Goal: Task Accomplishment & Management: Complete application form

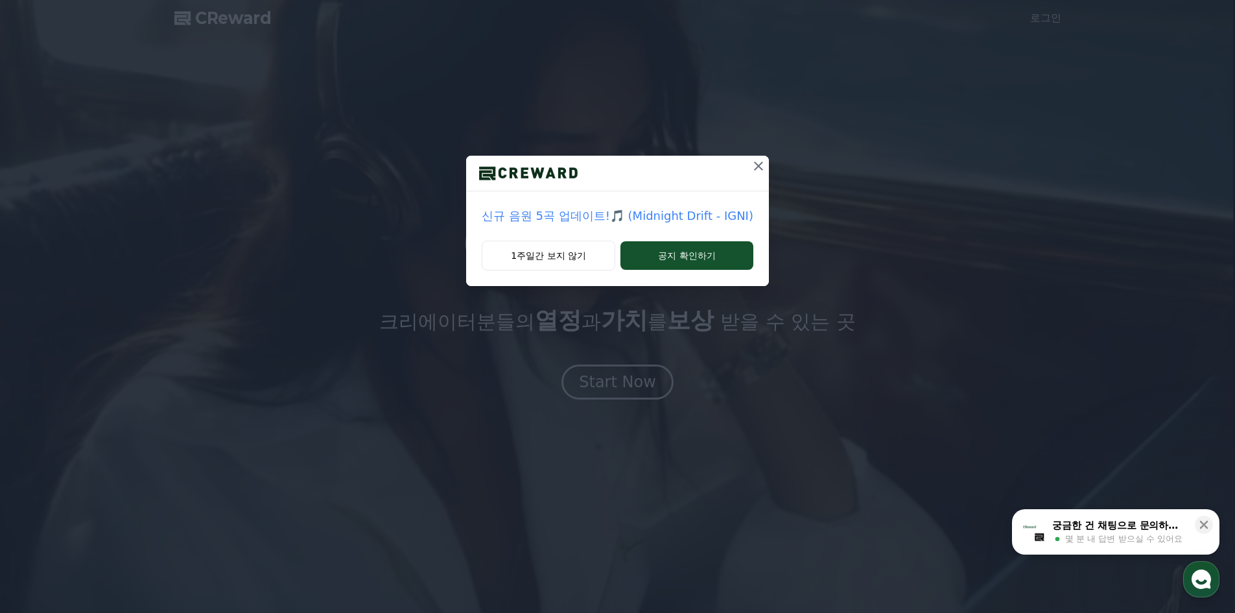
click at [753, 165] on icon at bounding box center [759, 166] width 16 height 16
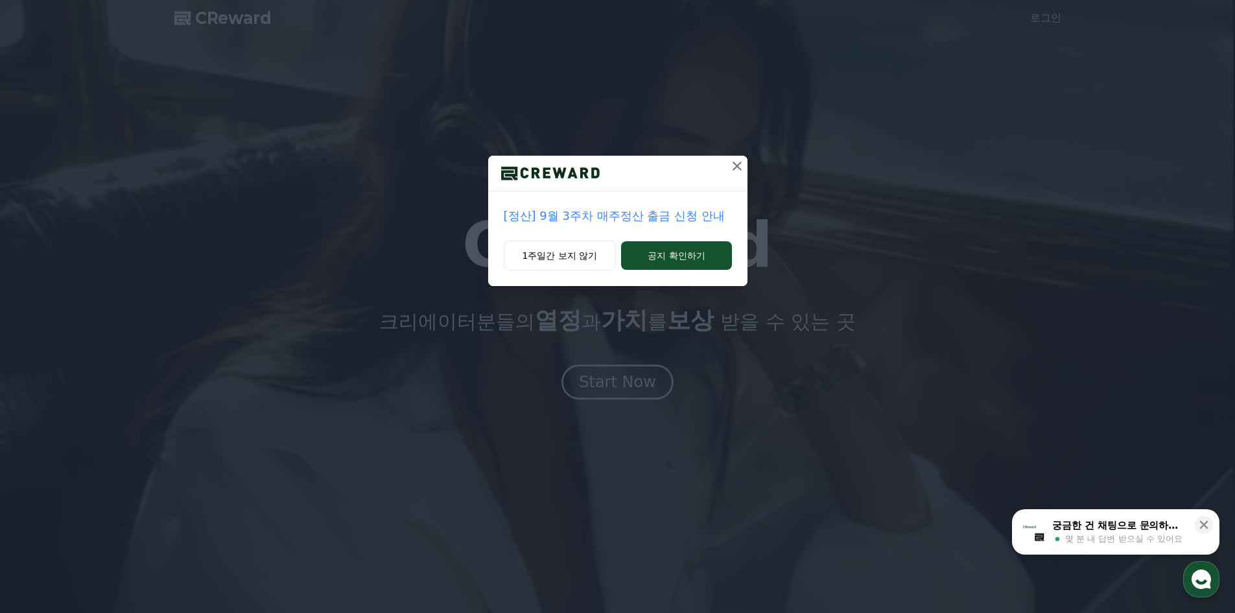
click at [732, 172] on icon at bounding box center [737, 166] width 16 height 16
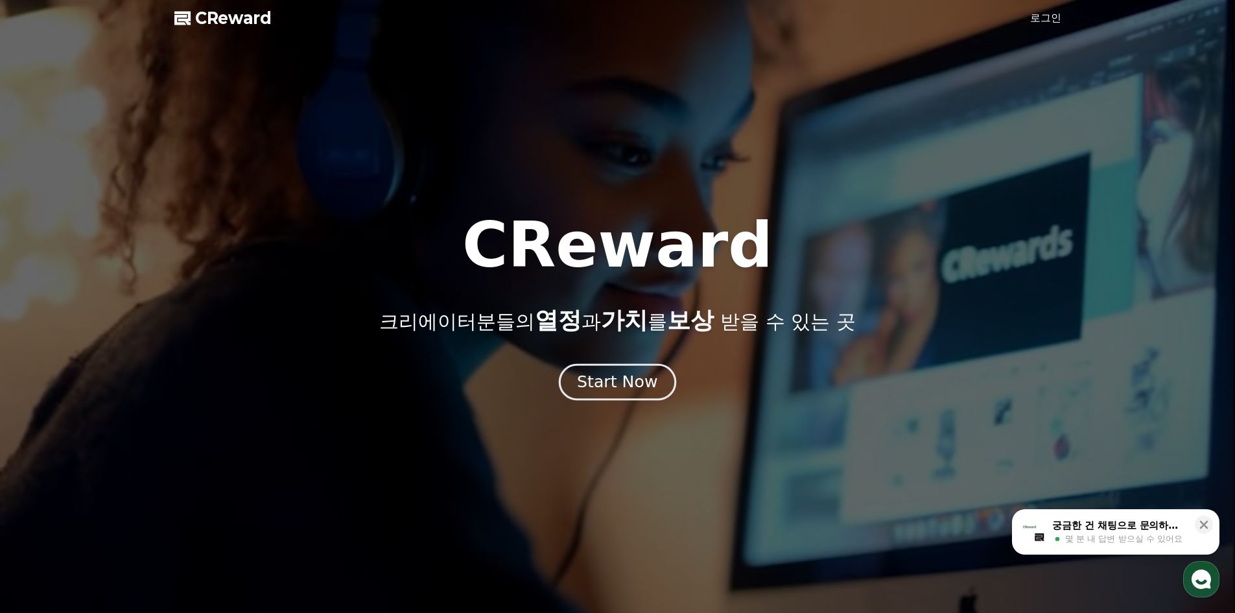
click at [639, 380] on div "Start Now" at bounding box center [617, 382] width 80 height 22
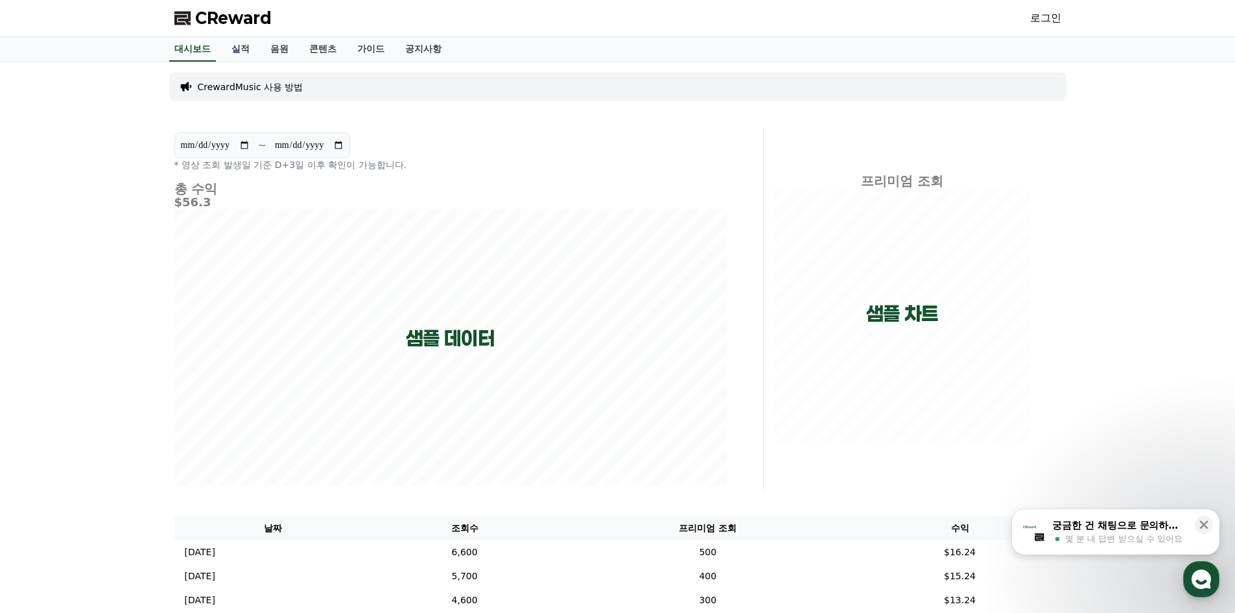
click at [1045, 23] on link "로그인" at bounding box center [1045, 18] width 31 height 16
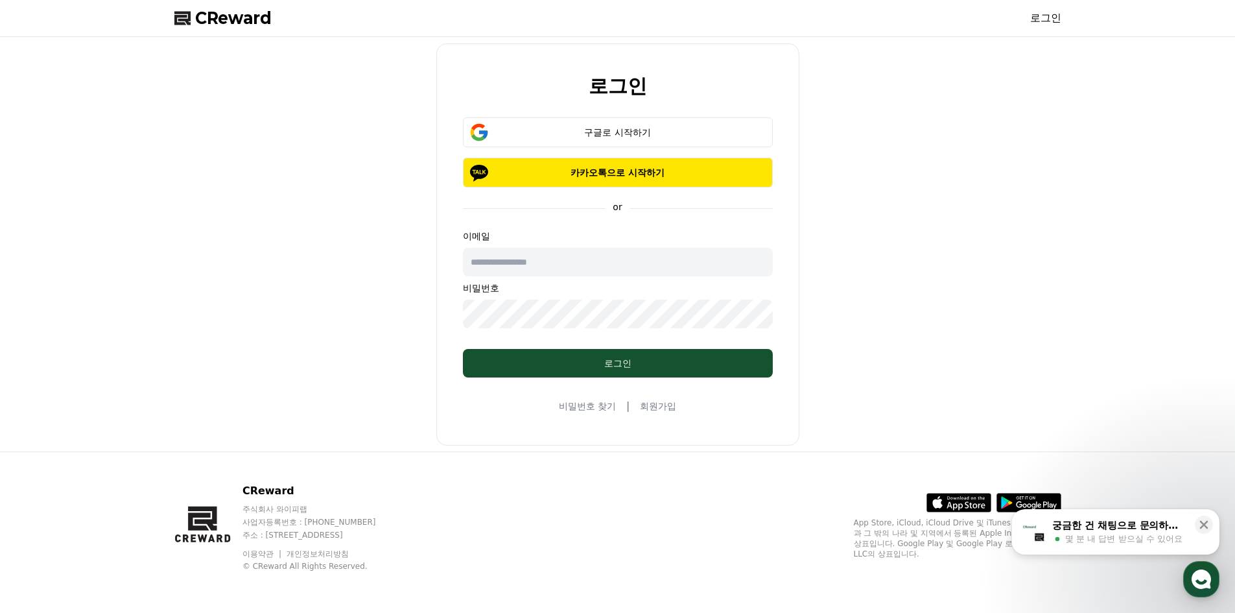
click at [575, 266] on input "text" at bounding box center [618, 262] width 310 height 29
type input "**********"
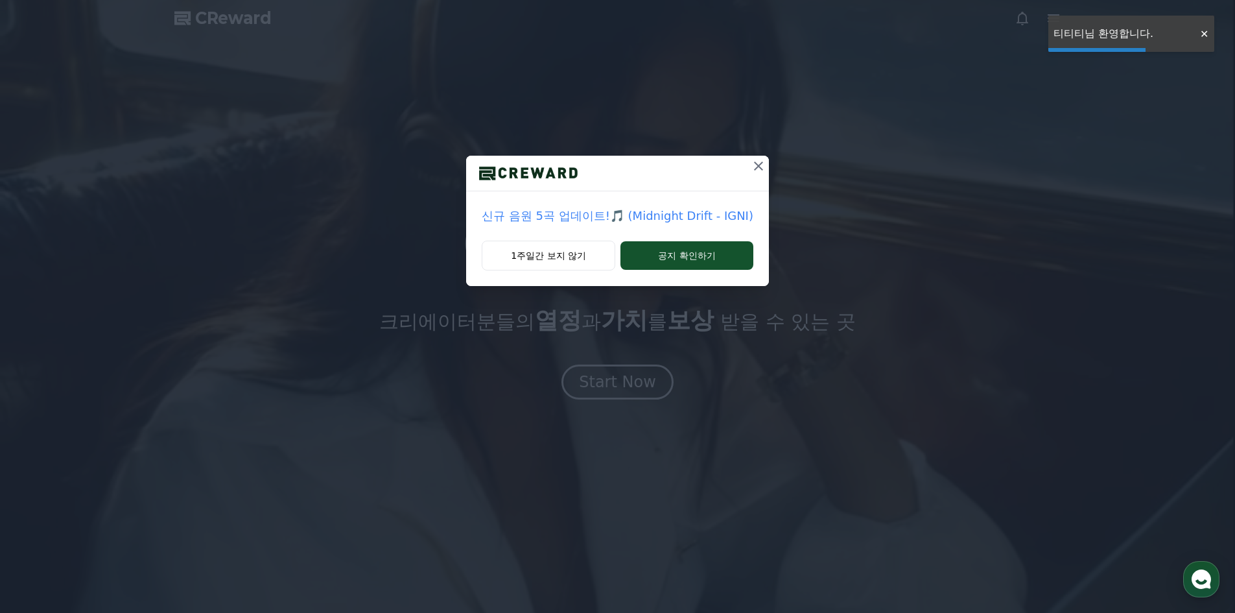
click at [756, 167] on icon at bounding box center [759, 166] width 16 height 16
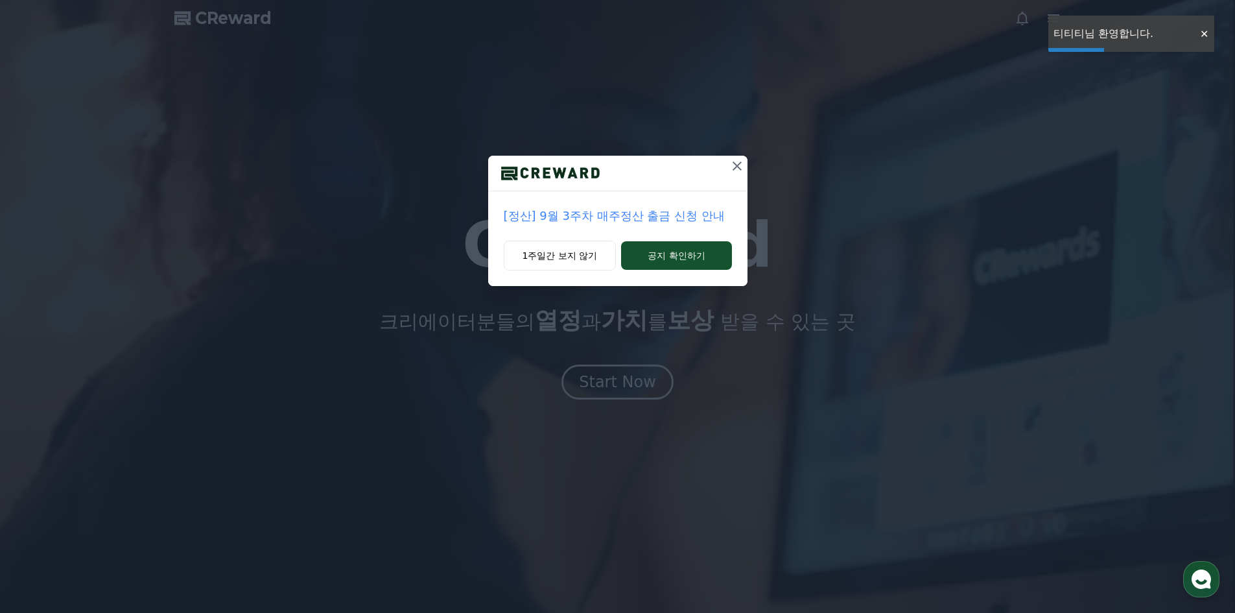
click at [605, 375] on div "[정산] 9월 3주차 매주정산 출금 신청 안내 1주일간 보지 않기 공지 확인하기" at bounding box center [617, 306] width 1235 height 613
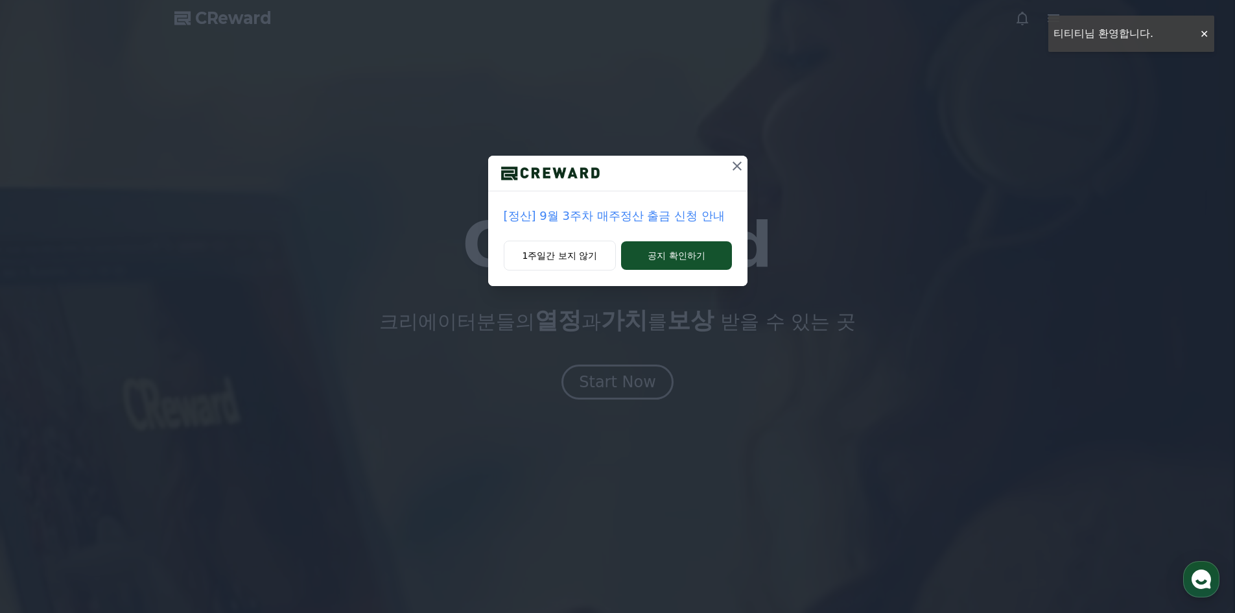
click at [736, 164] on icon at bounding box center [737, 166] width 16 height 16
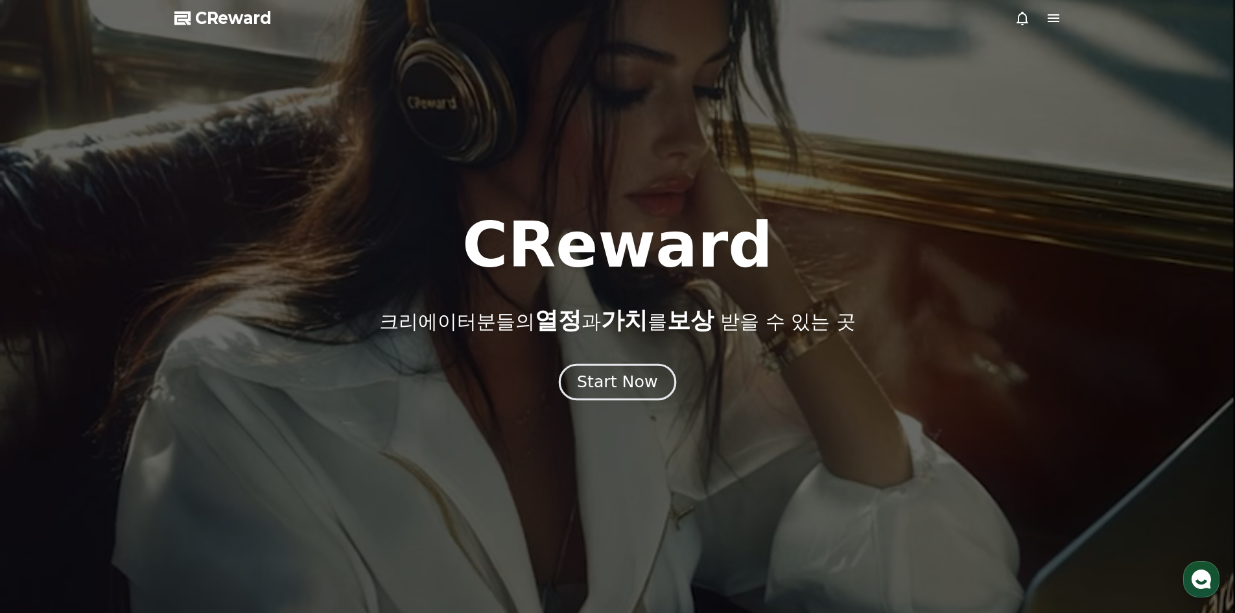
click at [627, 388] on div "Start Now" at bounding box center [617, 382] width 80 height 22
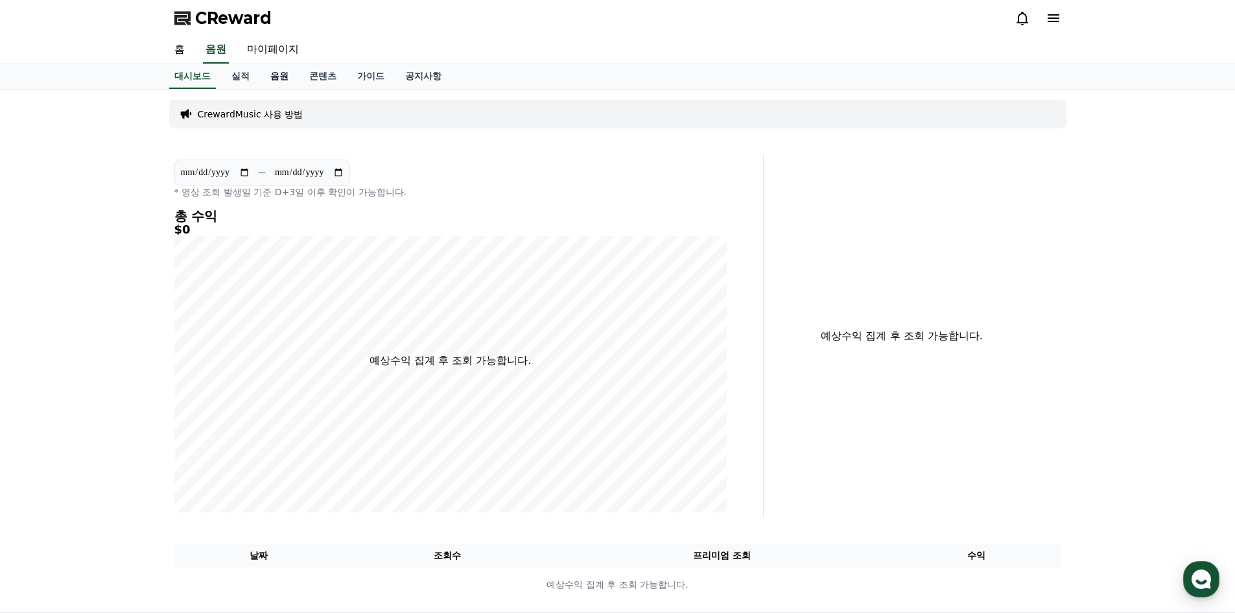
click at [272, 77] on link "음원" at bounding box center [279, 76] width 39 height 25
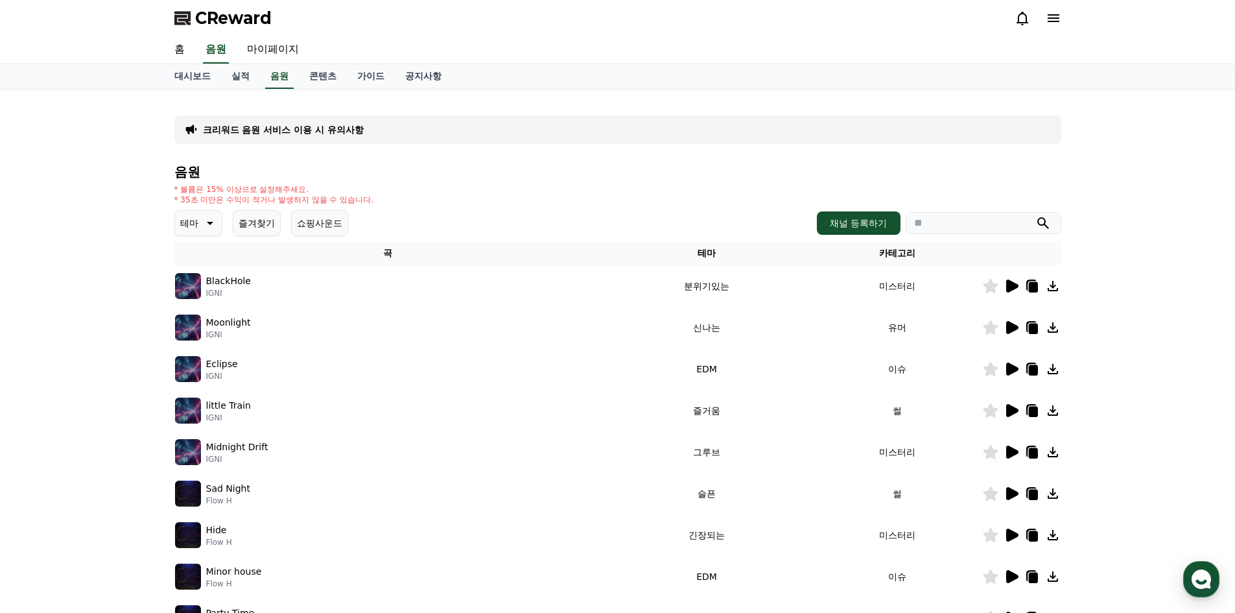
click at [994, 218] on input "search" at bounding box center [983, 223] width 156 height 22
type input "*"
click at [1035, 215] on button "submit" at bounding box center [1043, 223] width 16 height 16
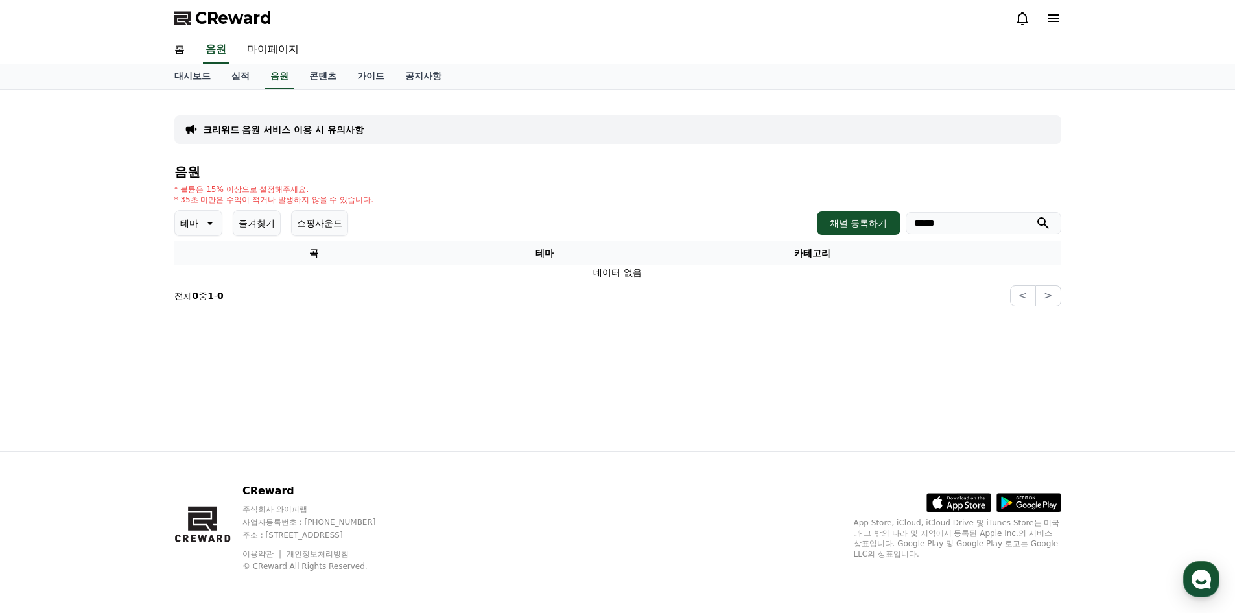
click at [960, 214] on input "*****" at bounding box center [983, 223] width 156 height 22
drag, startPoint x: 895, startPoint y: 220, endPoint x: 880, endPoint y: 220, distance: 15.6
click at [885, 220] on div "채널 등록하기 *****" at bounding box center [939, 222] width 244 height 23
type input "*"
click at [1035, 215] on button "submit" at bounding box center [1043, 223] width 16 height 16
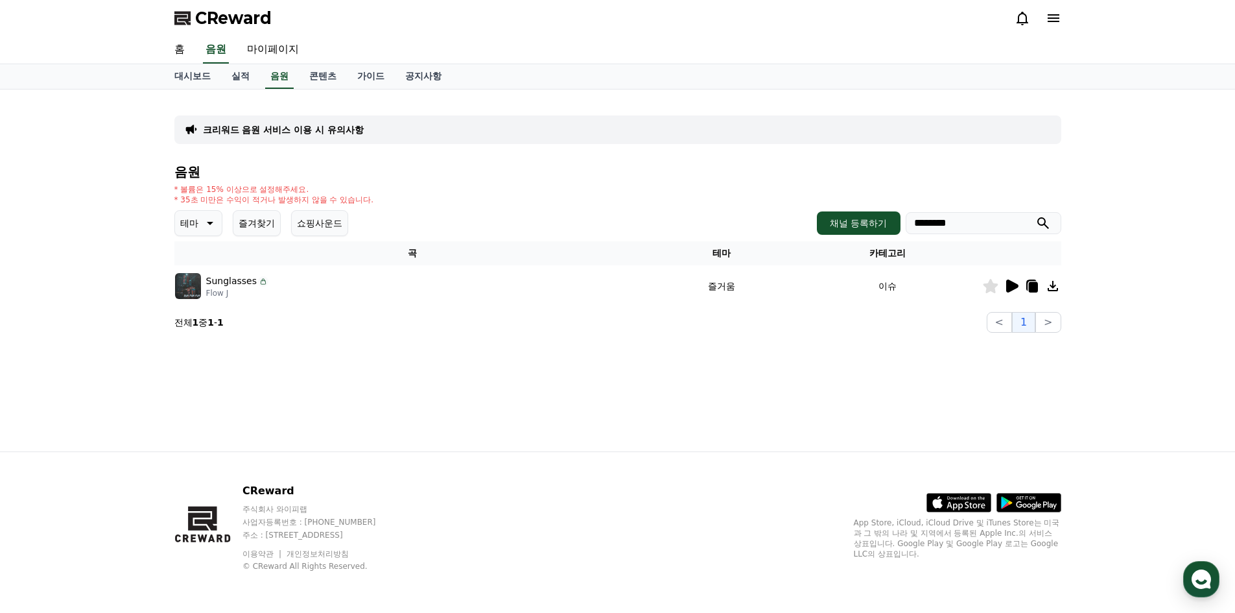
type input "********"
click at [1035, 215] on button "submit" at bounding box center [1043, 223] width 16 height 16
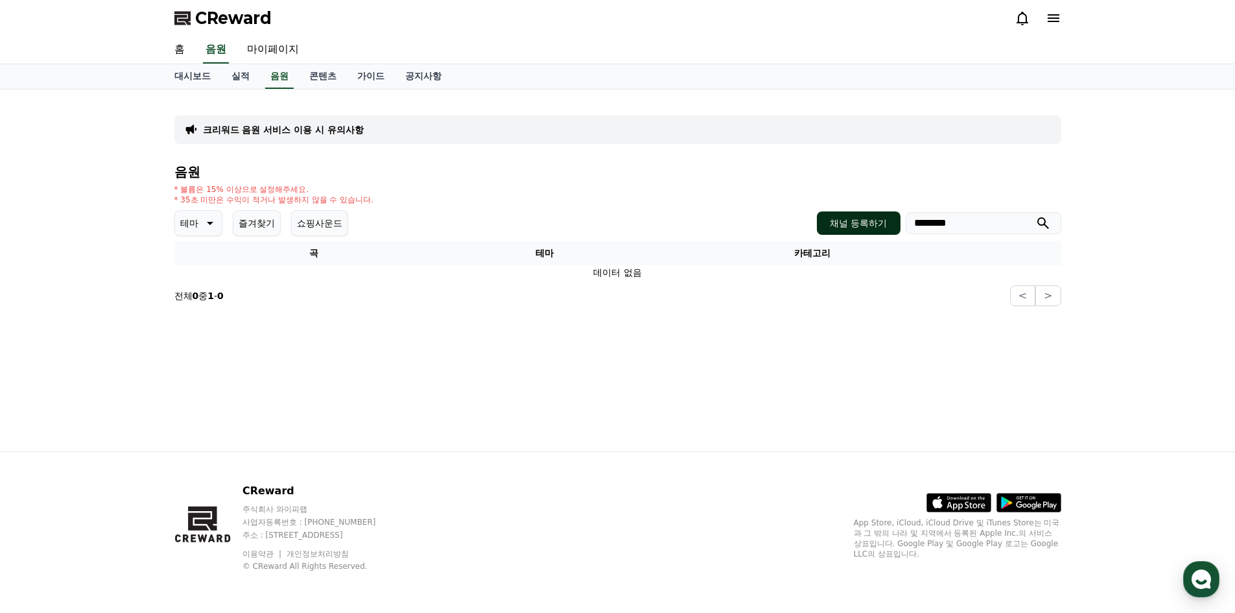
drag, startPoint x: 922, startPoint y: 217, endPoint x: 875, endPoint y: 219, distance: 47.4
click at [884, 218] on div "채널 등록하기 ********" at bounding box center [939, 222] width 244 height 23
click at [1035, 215] on button "submit" at bounding box center [1043, 223] width 16 height 16
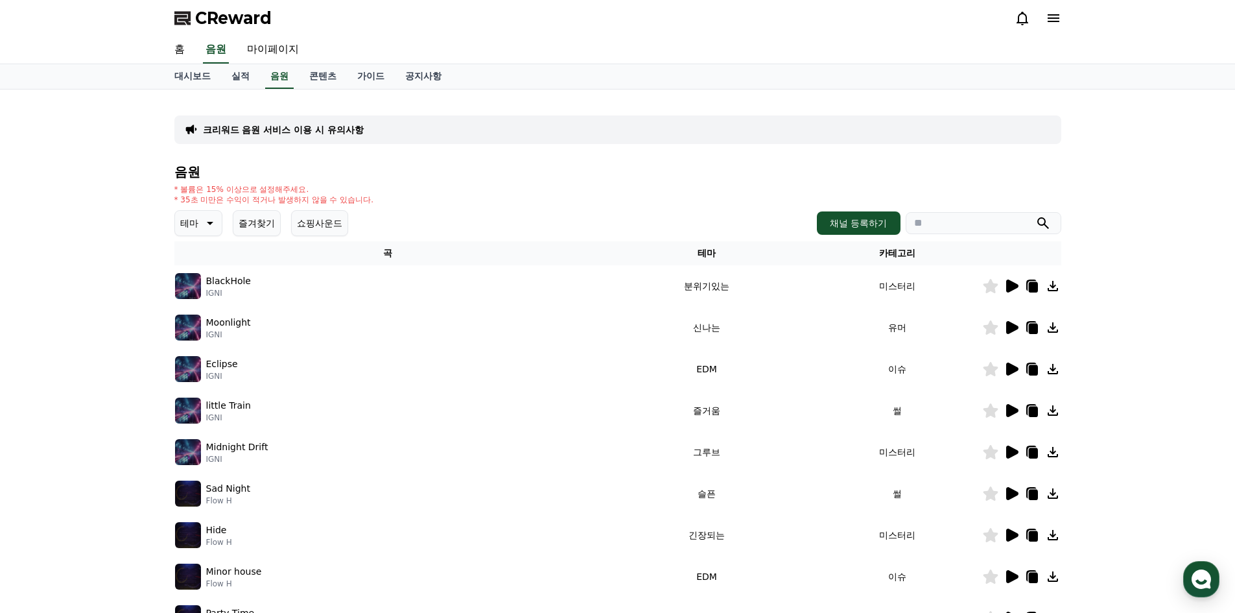
click at [947, 229] on input "search" at bounding box center [983, 223] width 156 height 22
type input "*"
click at [1035, 215] on button "submit" at bounding box center [1043, 223] width 16 height 16
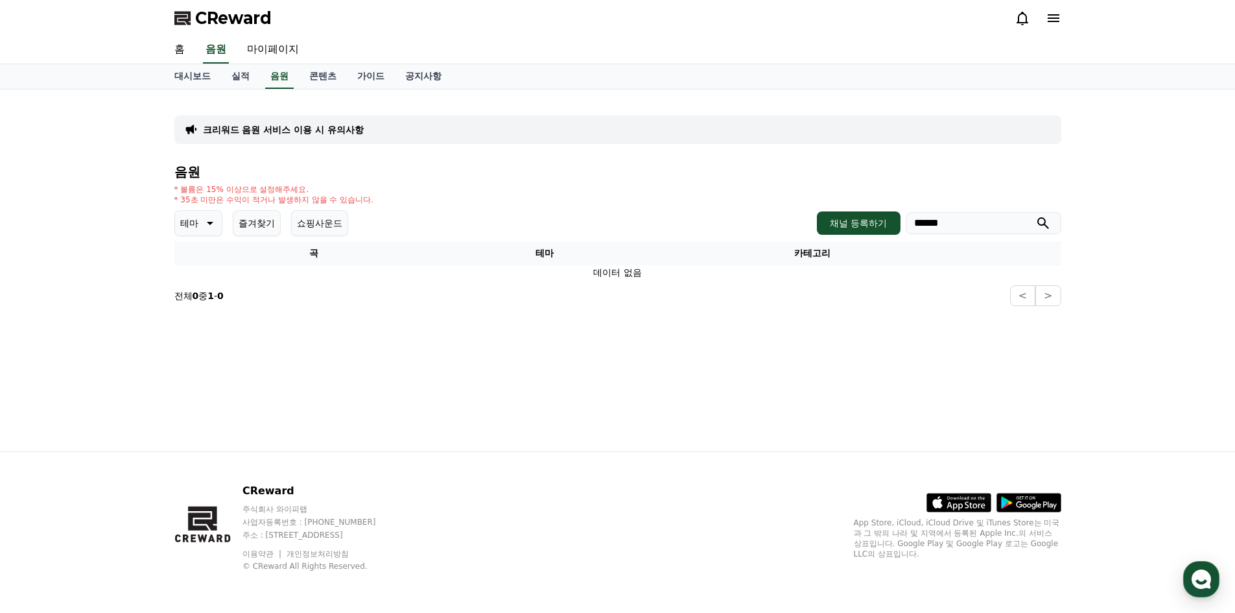
drag, startPoint x: 878, startPoint y: 226, endPoint x: 795, endPoint y: 215, distance: 84.3
click at [812, 217] on div "테마 즐겨찾기 쇼핑사운드 채널 등록하기 ******" at bounding box center [617, 223] width 887 height 26
type input "*"
click at [1035, 215] on button "submit" at bounding box center [1043, 223] width 16 height 16
drag, startPoint x: 974, startPoint y: 226, endPoint x: 681, endPoint y: 200, distance: 294.2
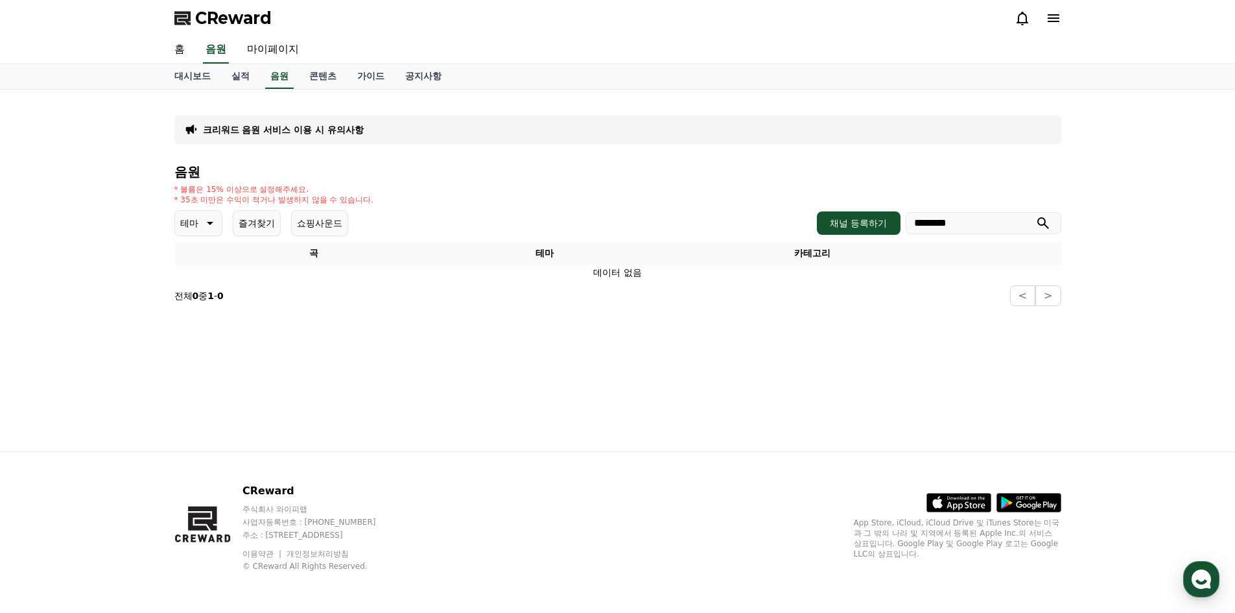
click at [875, 224] on div "채널 등록하기 ********" at bounding box center [939, 222] width 244 height 23
type input "*"
click at [1035, 215] on button "submit" at bounding box center [1043, 223] width 16 height 16
drag, startPoint x: 968, startPoint y: 215, endPoint x: 804, endPoint y: 215, distance: 164.6
click at [810, 215] on div "테마 즐겨찾기 쇼핑사운드 채널 등록하기 *******" at bounding box center [617, 223] width 887 height 26
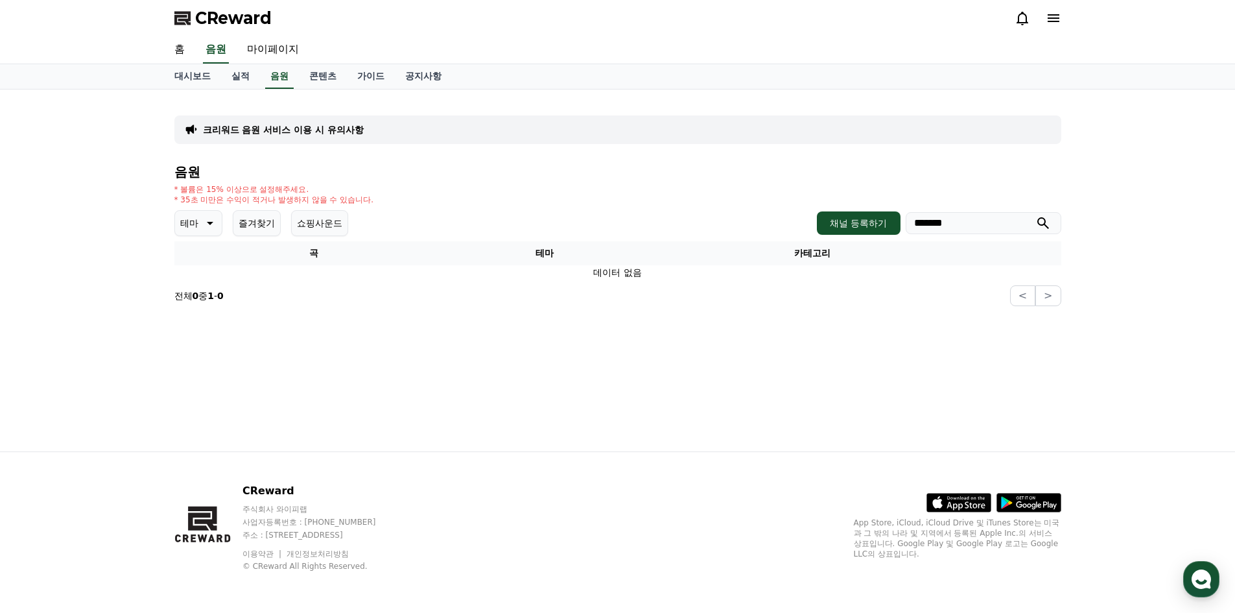
type input "*"
type input "*******"
click at [1035, 215] on button "submit" at bounding box center [1043, 223] width 16 height 16
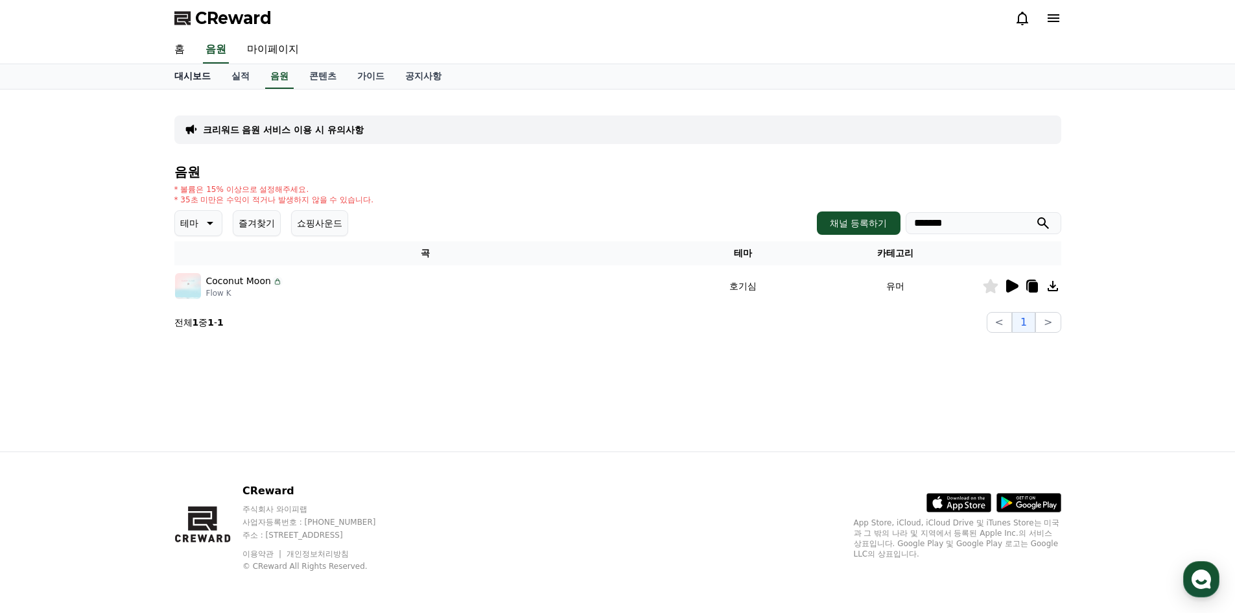
click at [197, 83] on link "대시보드" at bounding box center [192, 76] width 57 height 25
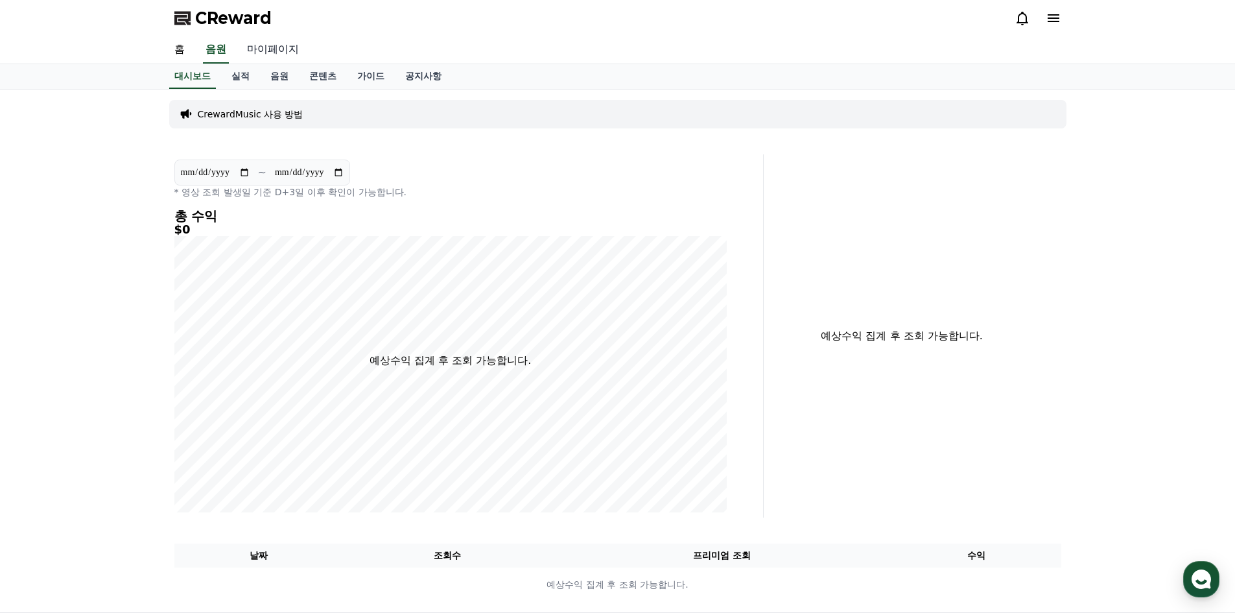
click at [270, 47] on link "마이페이지" at bounding box center [273, 49] width 73 height 27
select select "**********"
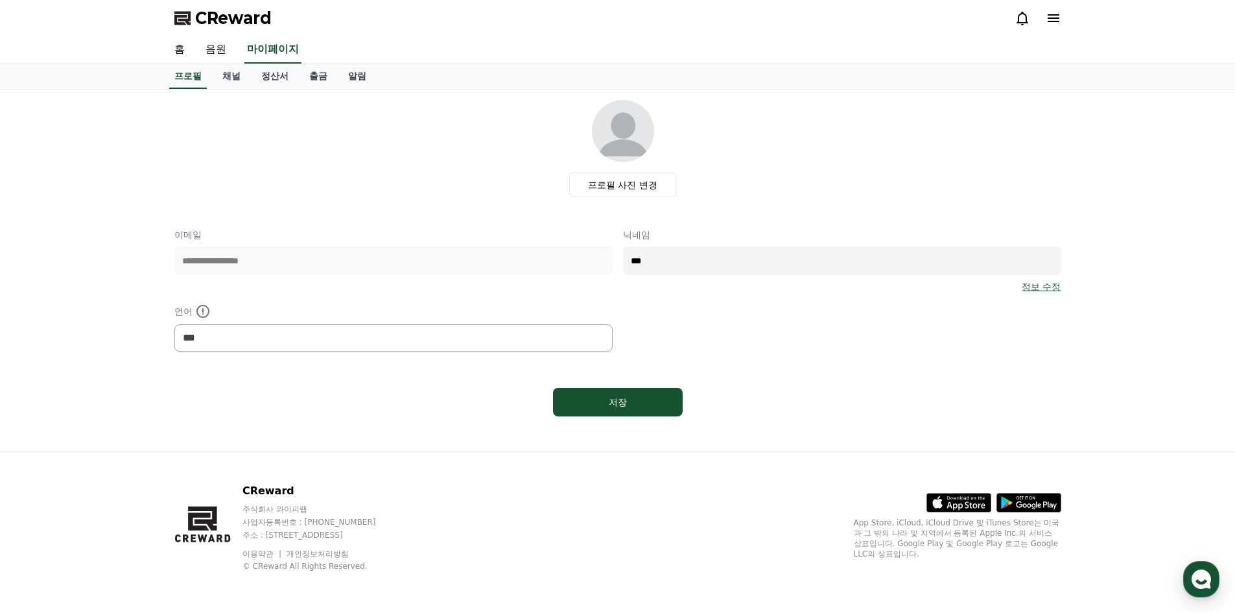
click at [213, 48] on link "음원" at bounding box center [215, 49] width 41 height 27
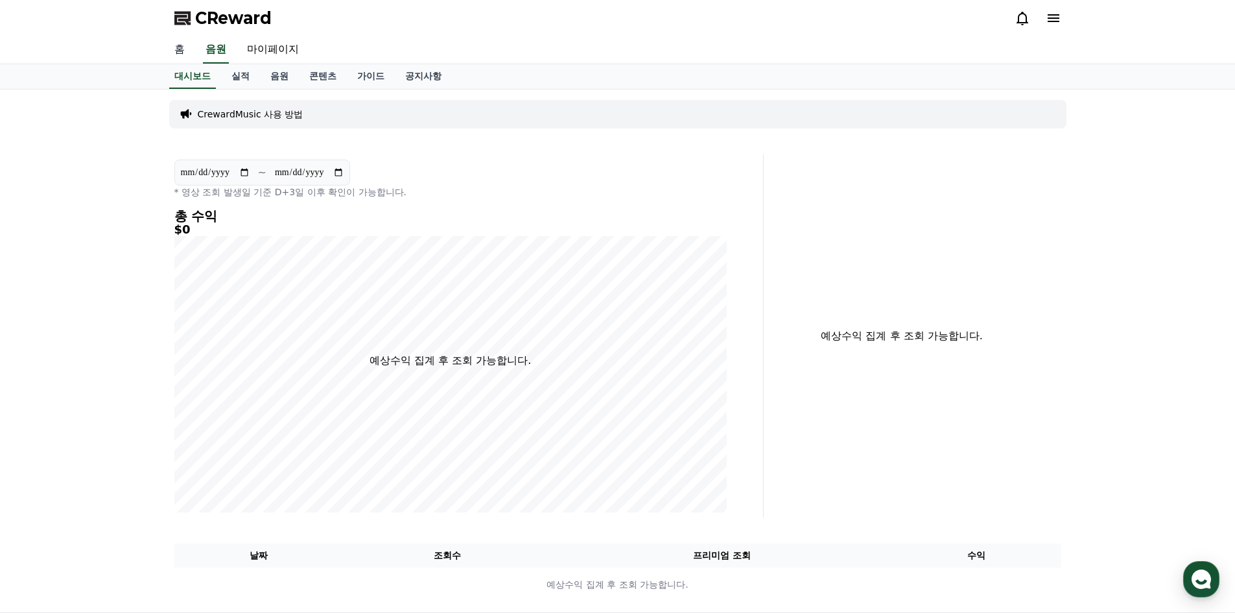
click at [176, 49] on link "홈" at bounding box center [179, 49] width 31 height 27
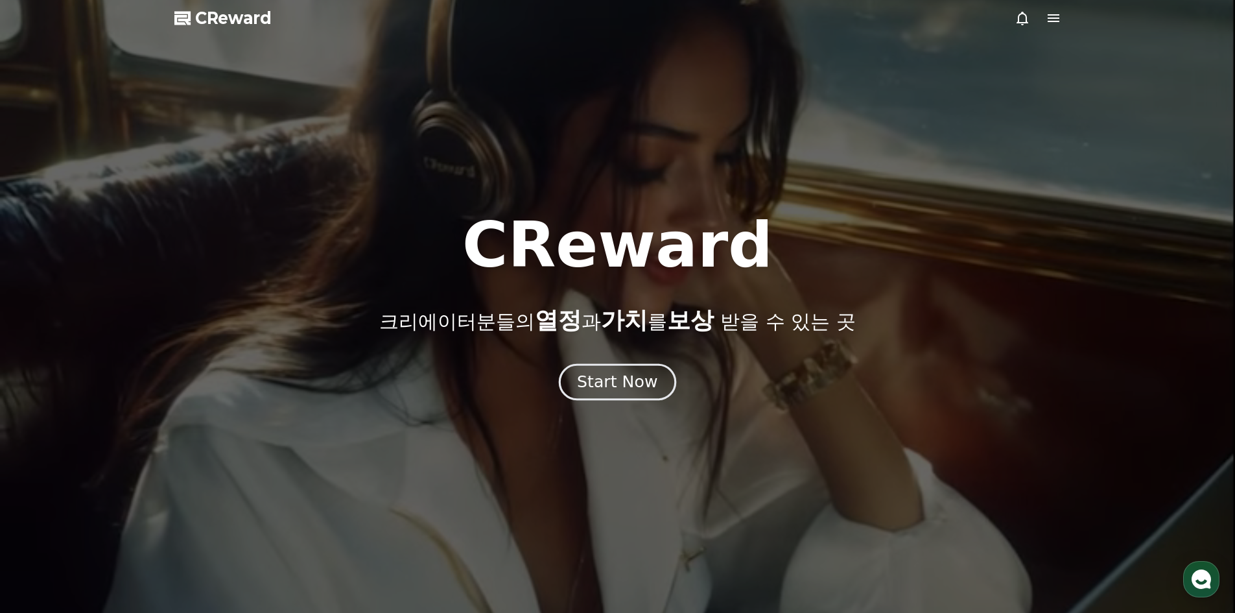
click at [625, 388] on div "Start Now" at bounding box center [617, 382] width 80 height 22
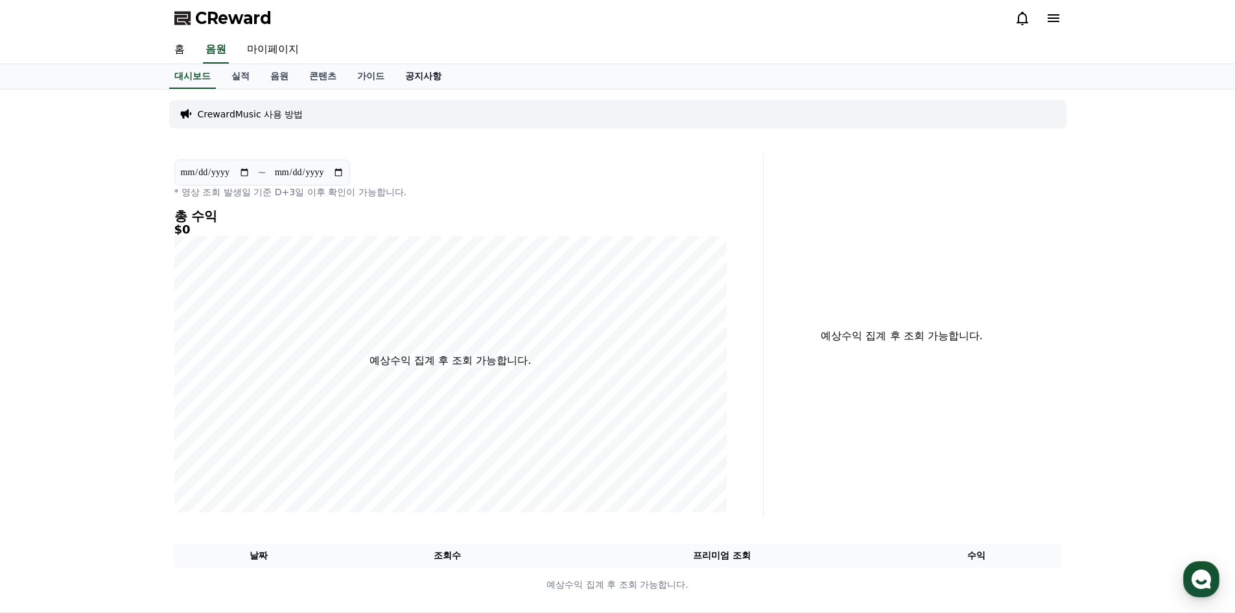
click at [435, 75] on link "공지사항" at bounding box center [423, 76] width 57 height 25
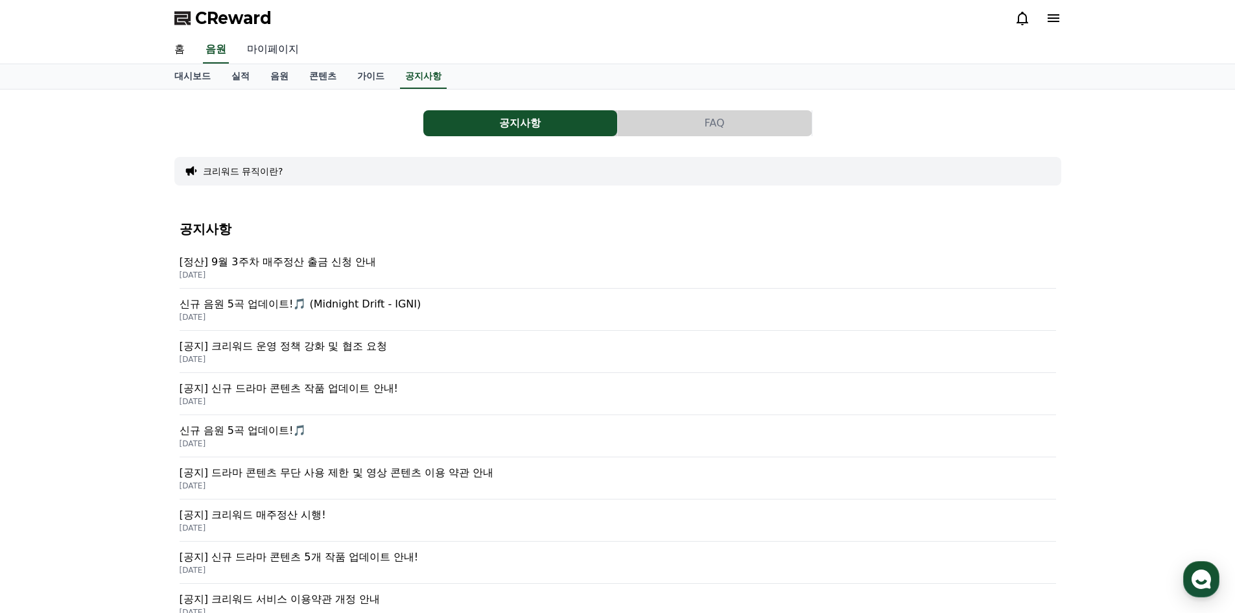
click at [275, 58] on link "마이페이지" at bounding box center [273, 49] width 73 height 27
select select "**********"
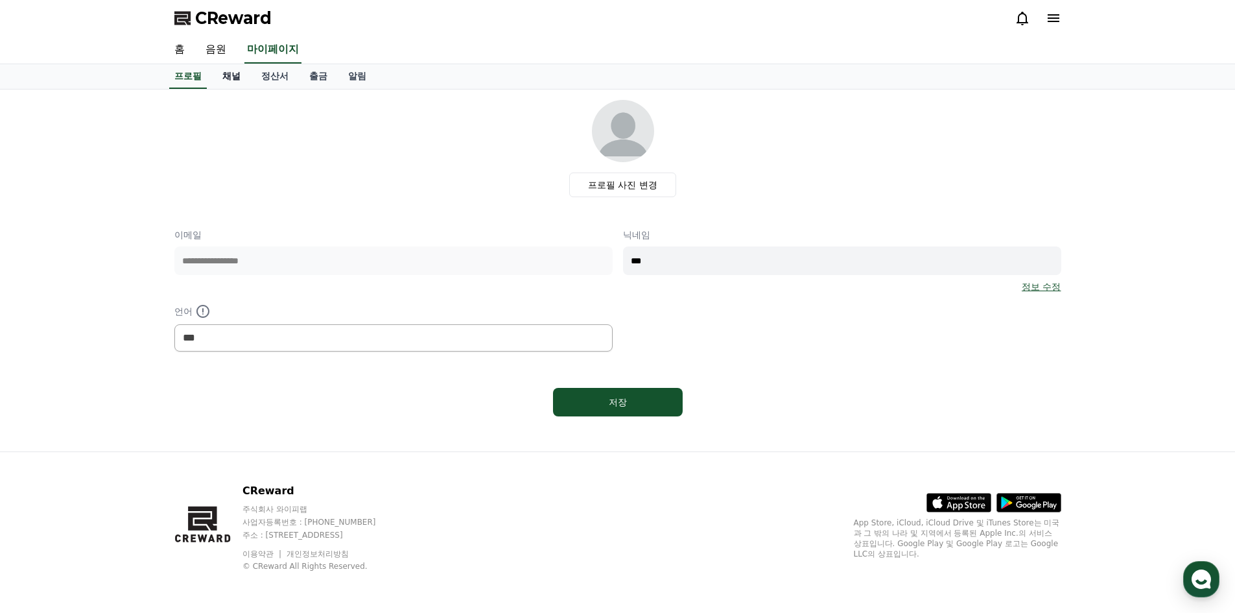
click at [239, 84] on link "채널" at bounding box center [231, 76] width 39 height 25
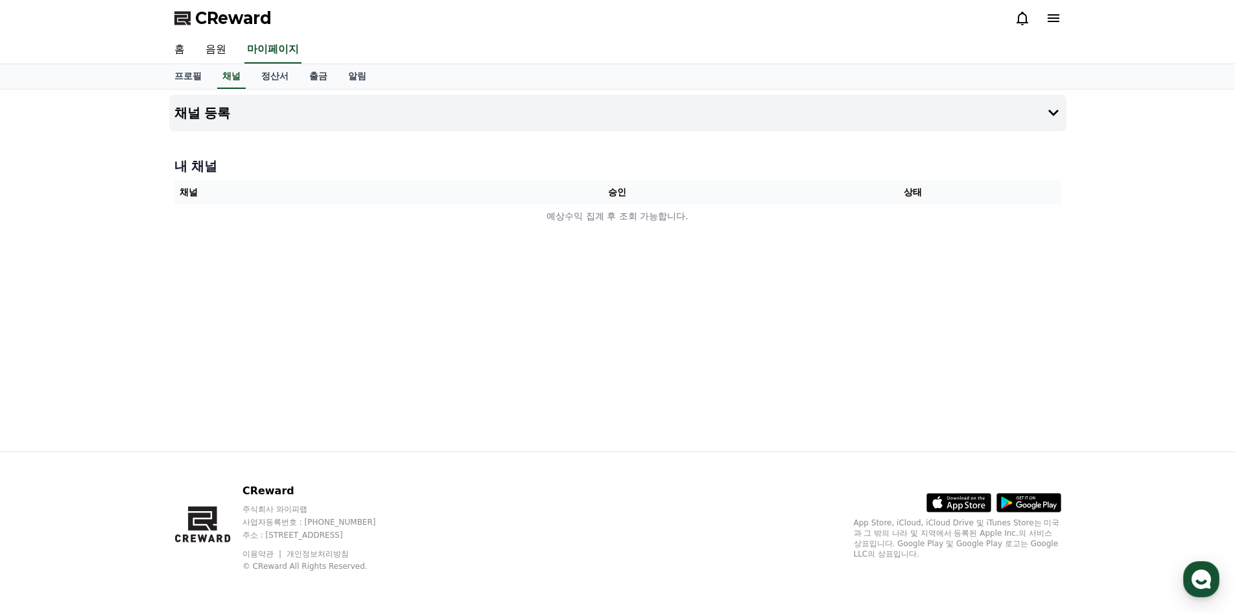
click at [981, 131] on div "채널 등록 내 채널 채널 승인 상태 예상수익 집계 후 조회 가능합니다." at bounding box center [617, 270] width 907 height 362
click at [1049, 115] on icon at bounding box center [1053, 113] width 16 height 16
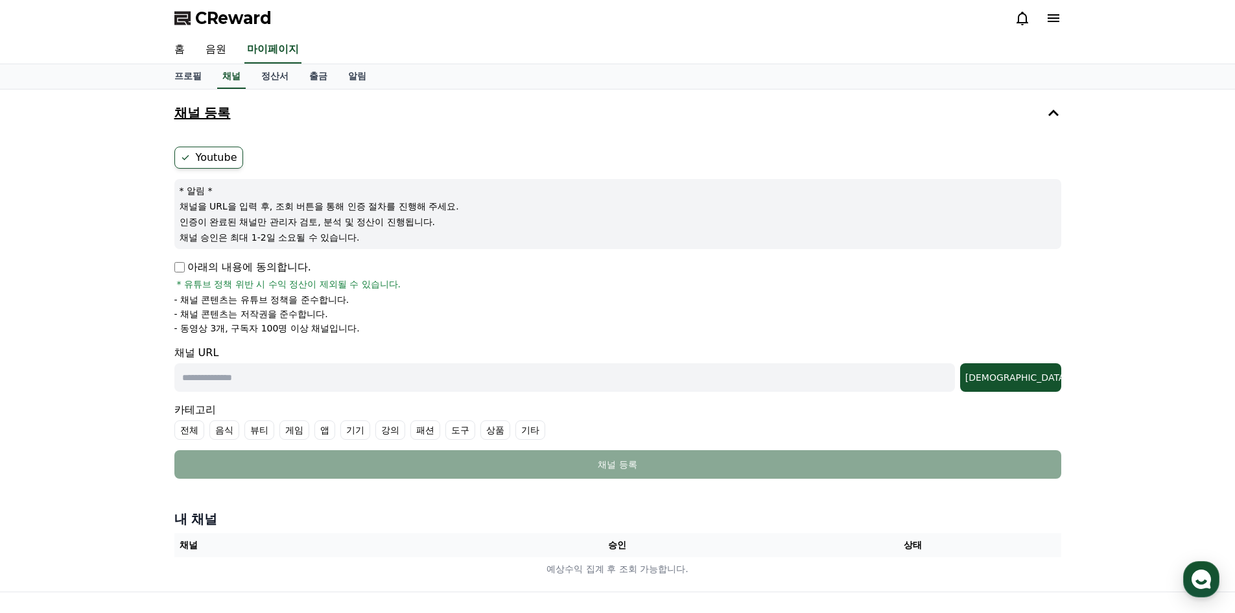
scroll to position [130, 0]
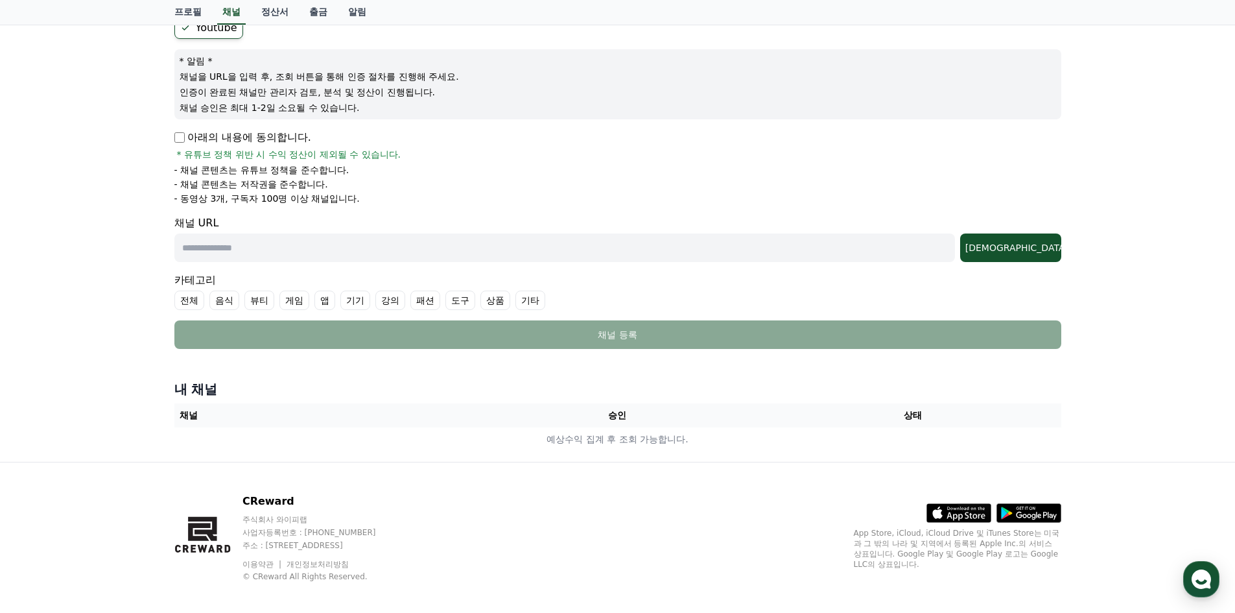
click at [445, 250] on input "text" at bounding box center [564, 247] width 780 height 29
paste input "**********"
type input "**********"
click at [1038, 243] on div "조회" at bounding box center [1010, 247] width 91 height 13
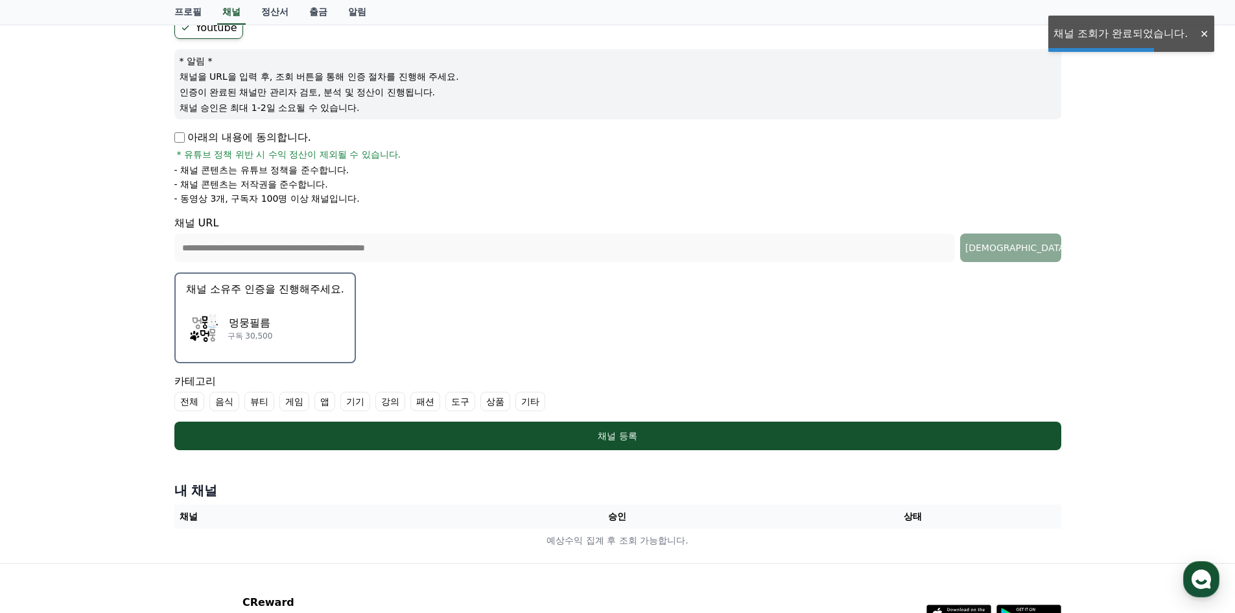
click at [258, 325] on p "멍뭉필름" at bounding box center [250, 323] width 45 height 16
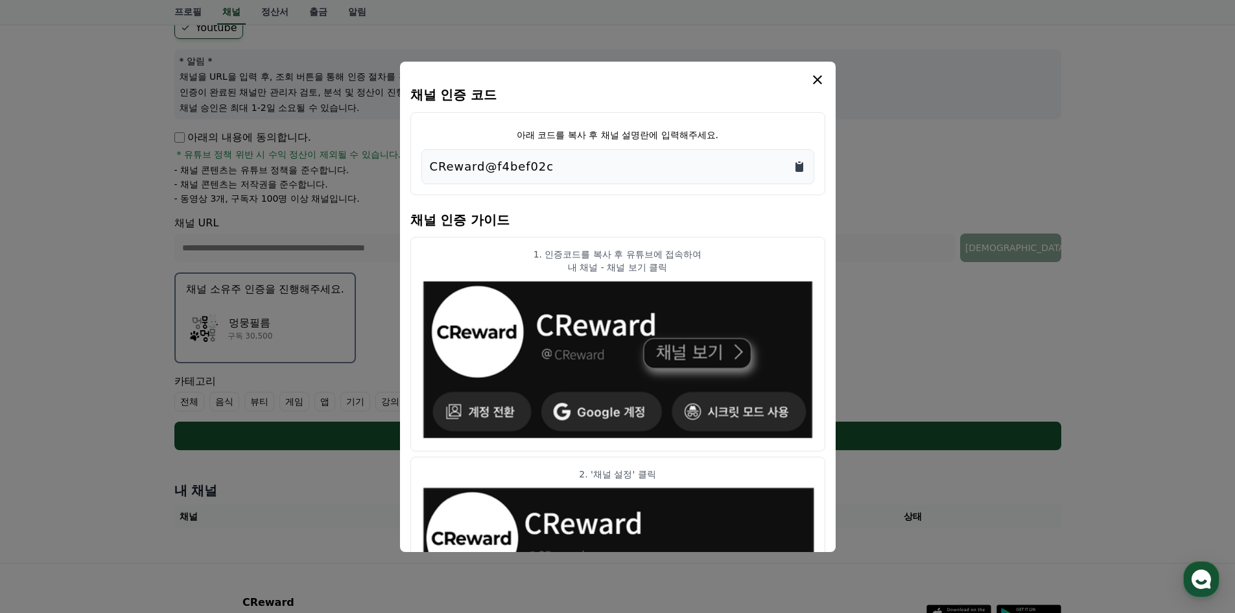
click at [798, 169] on icon "Copy to clipboard" at bounding box center [799, 167] width 8 height 10
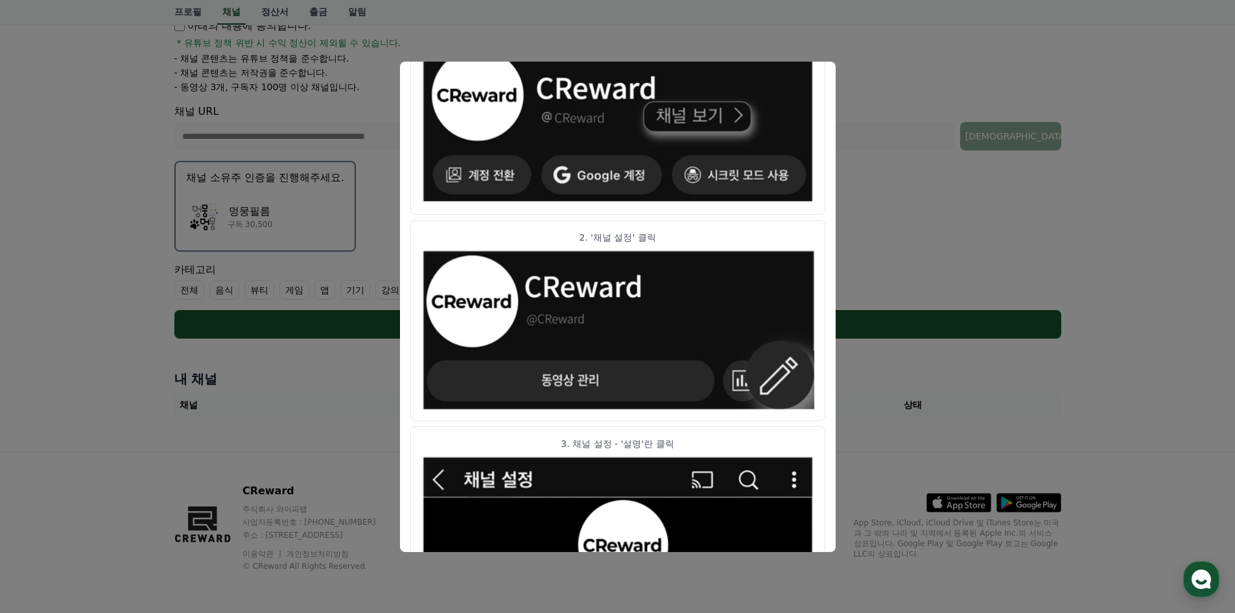
scroll to position [45, 0]
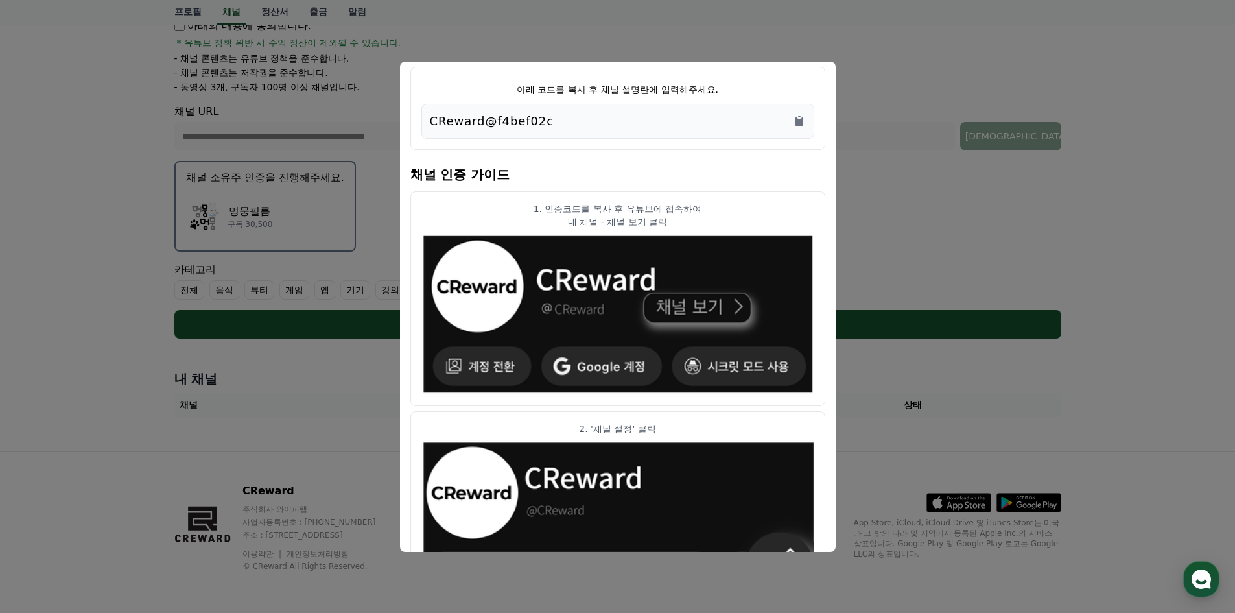
drag, startPoint x: 668, startPoint y: 215, endPoint x: 703, endPoint y: 239, distance: 42.6
click at [668, 215] on p "내 채널 - 채널 보기 클릭" at bounding box center [617, 221] width 393 height 13
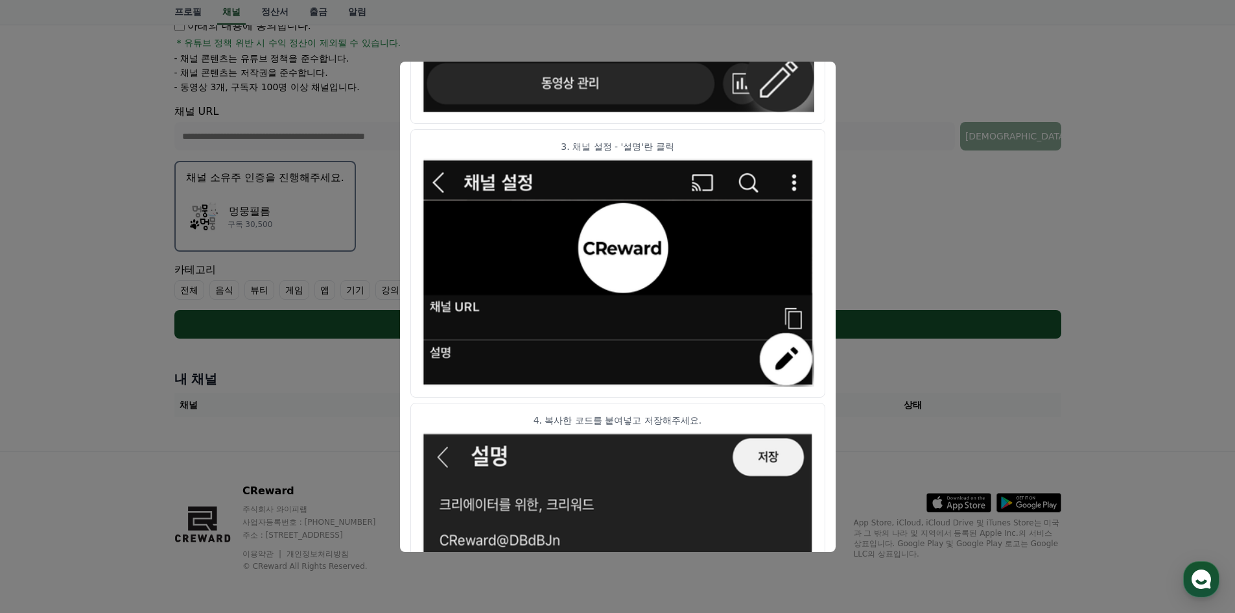
scroll to position [629, 0]
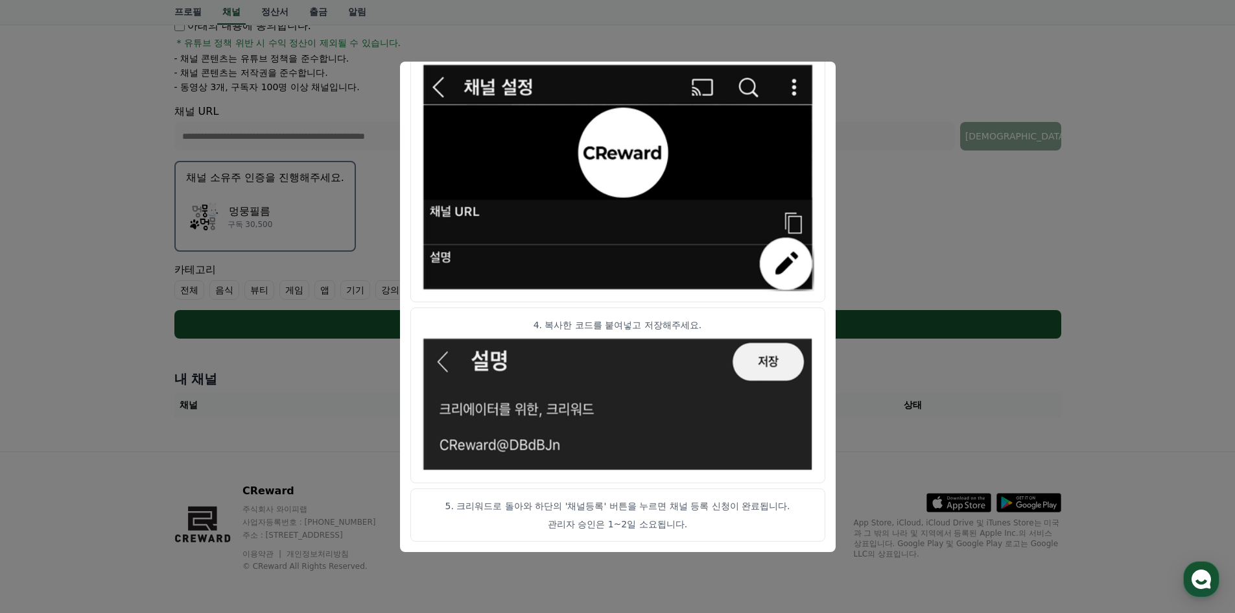
click at [613, 517] on p "관리자 승인은 1~2일 소요됩니다." at bounding box center [617, 523] width 393 height 13
click at [898, 169] on button "close modal" at bounding box center [617, 306] width 1235 height 613
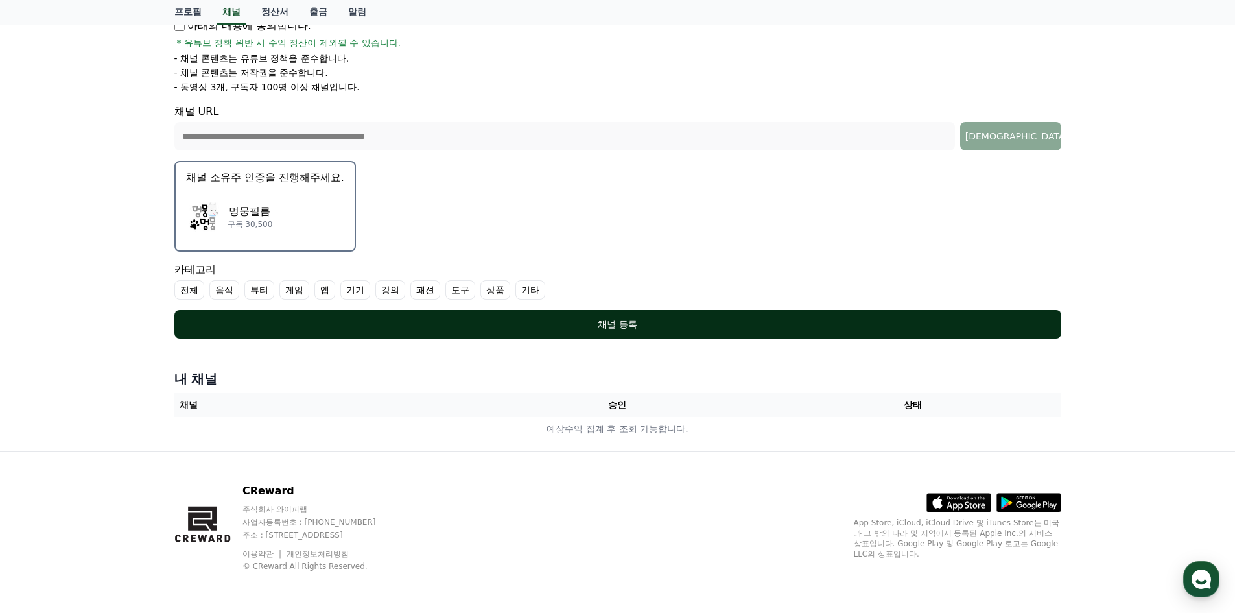
click at [581, 329] on div "채널 등록" at bounding box center [617, 324] width 835 height 13
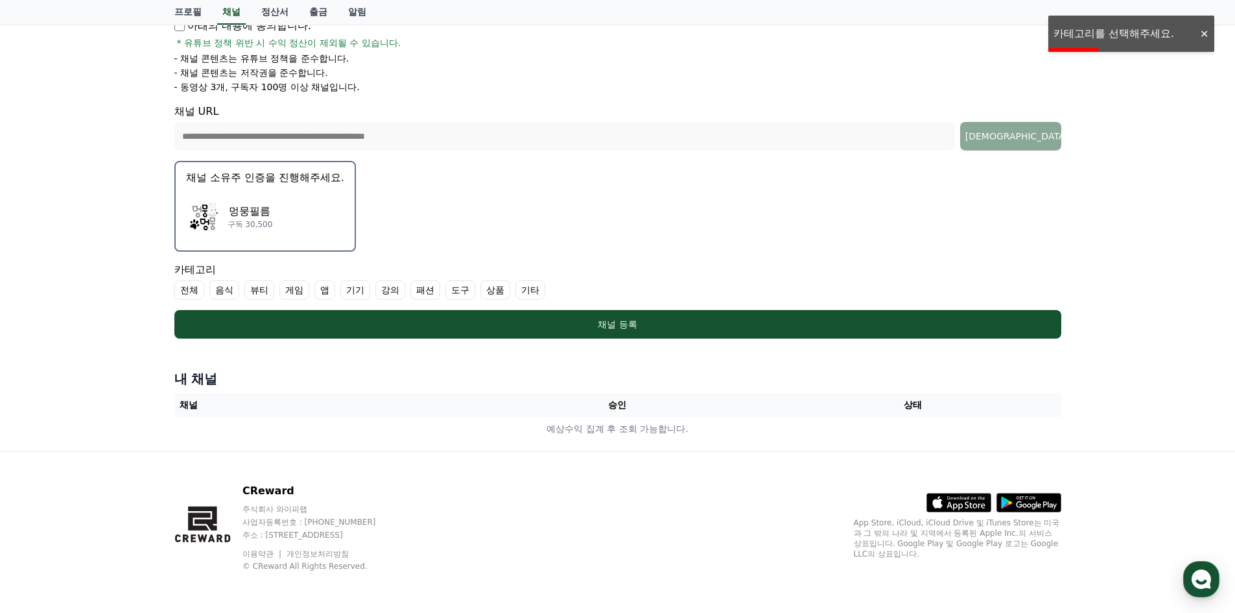
click at [532, 288] on label "기타" at bounding box center [530, 289] width 30 height 19
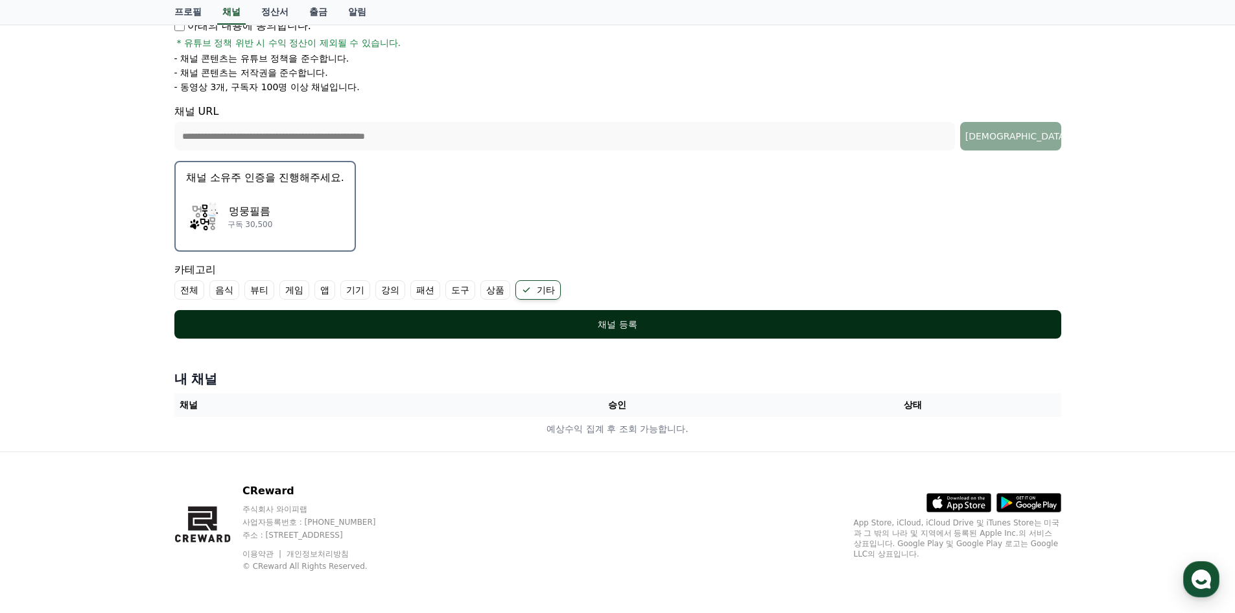
click at [631, 320] on div "채널 등록" at bounding box center [617, 324] width 835 height 13
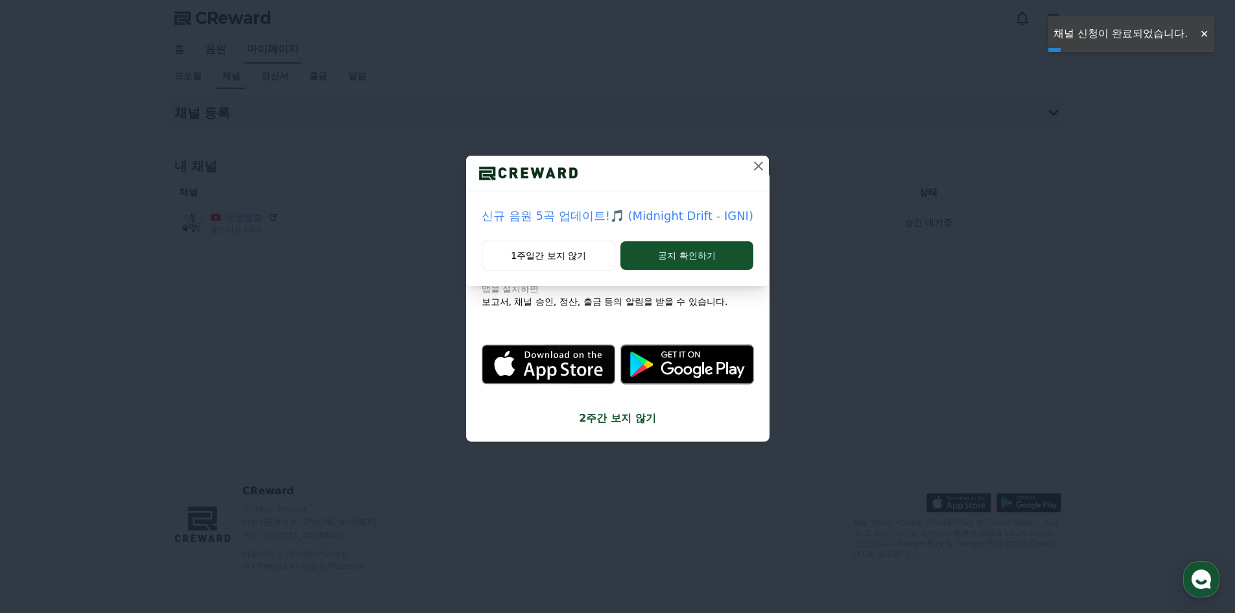
click at [758, 165] on icon at bounding box center [759, 166] width 16 height 16
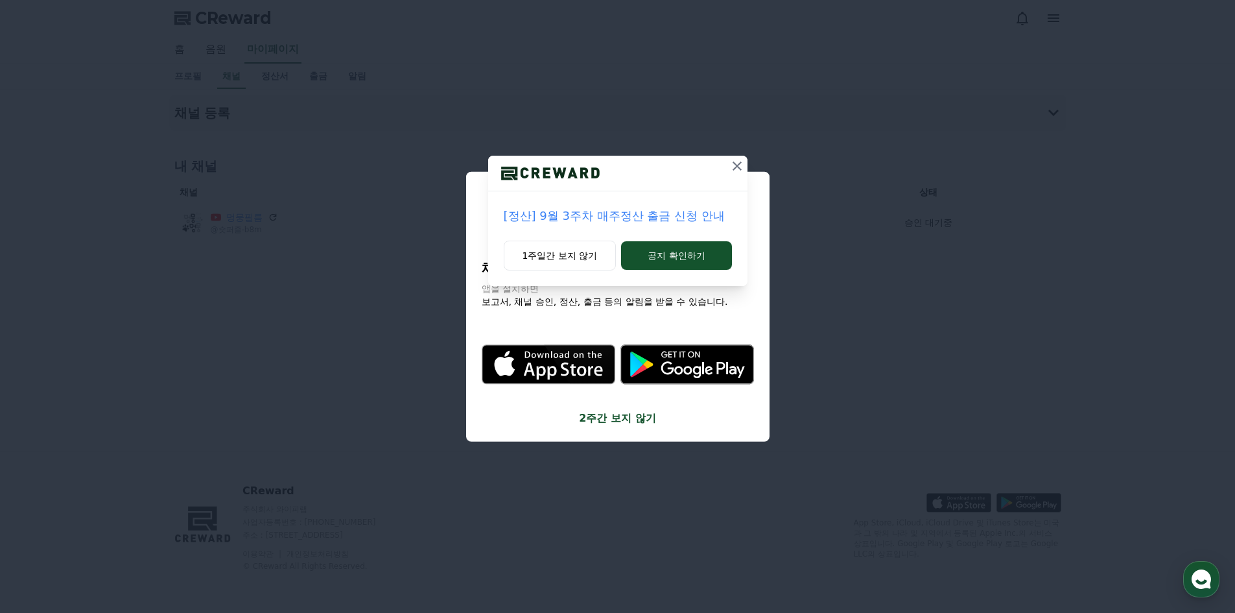
click at [737, 164] on icon at bounding box center [737, 166] width 16 height 16
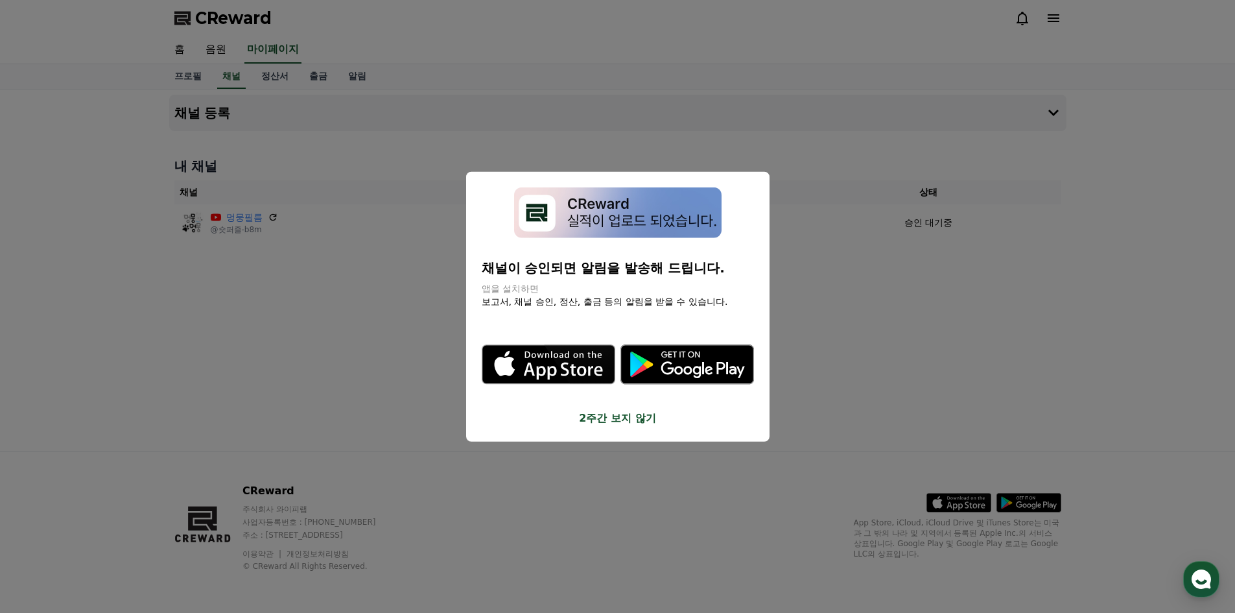
click at [869, 345] on button "close modal" at bounding box center [617, 306] width 1235 height 613
